Goal: Use online tool/utility: Utilize a website feature to perform a specific function

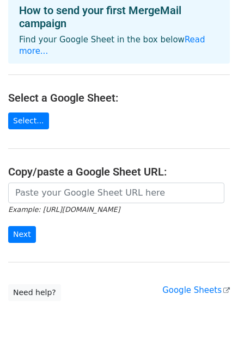
scroll to position [97, 0]
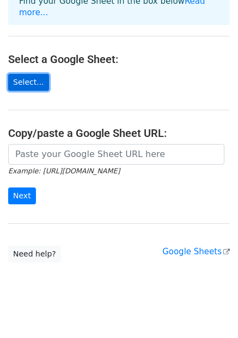
click at [24, 74] on link "Select..." at bounding box center [28, 82] width 41 height 17
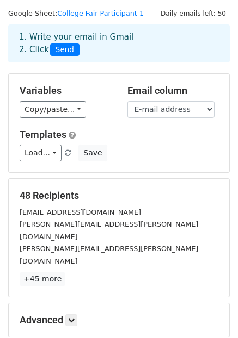
scroll to position [26, 0]
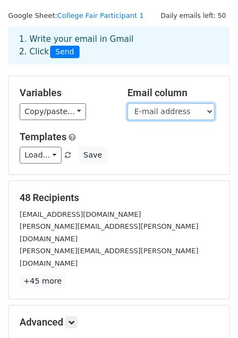
click at [211, 106] on select "Institution Contact Phone First Name Last Name E-mail address" at bounding box center [170, 111] width 87 height 17
